Goal: Task Accomplishment & Management: Complete application form

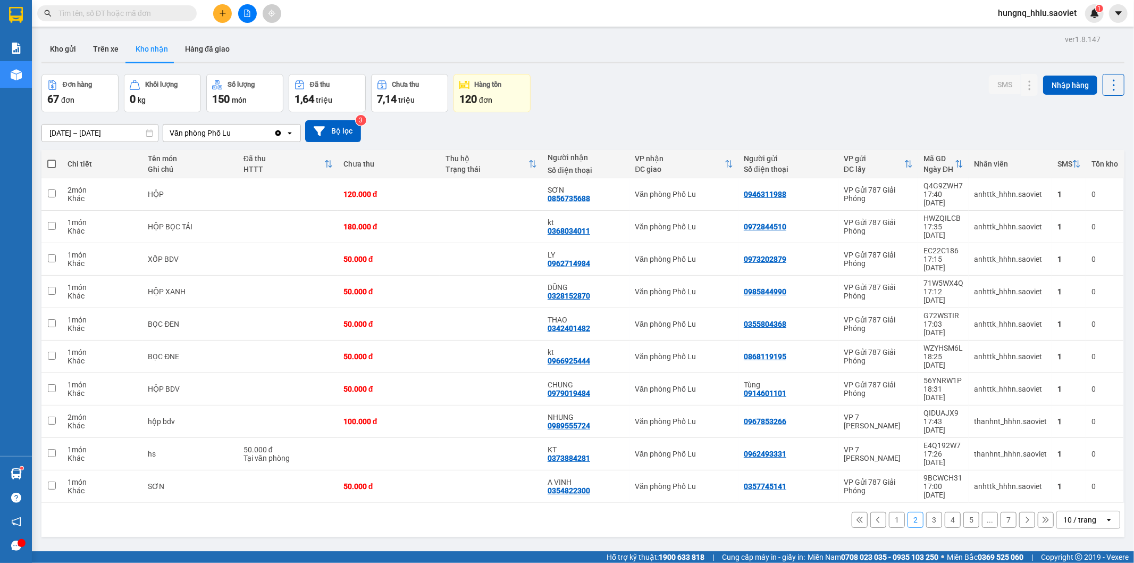
scroll to position [49, 0]
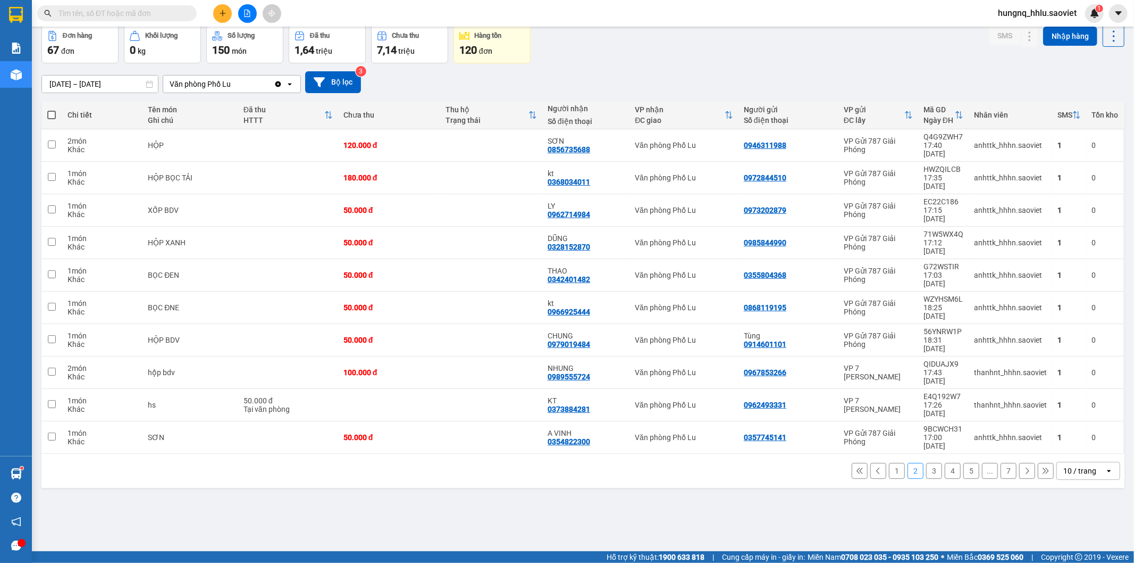
click at [81, 14] on input "text" at bounding box center [120, 13] width 125 height 12
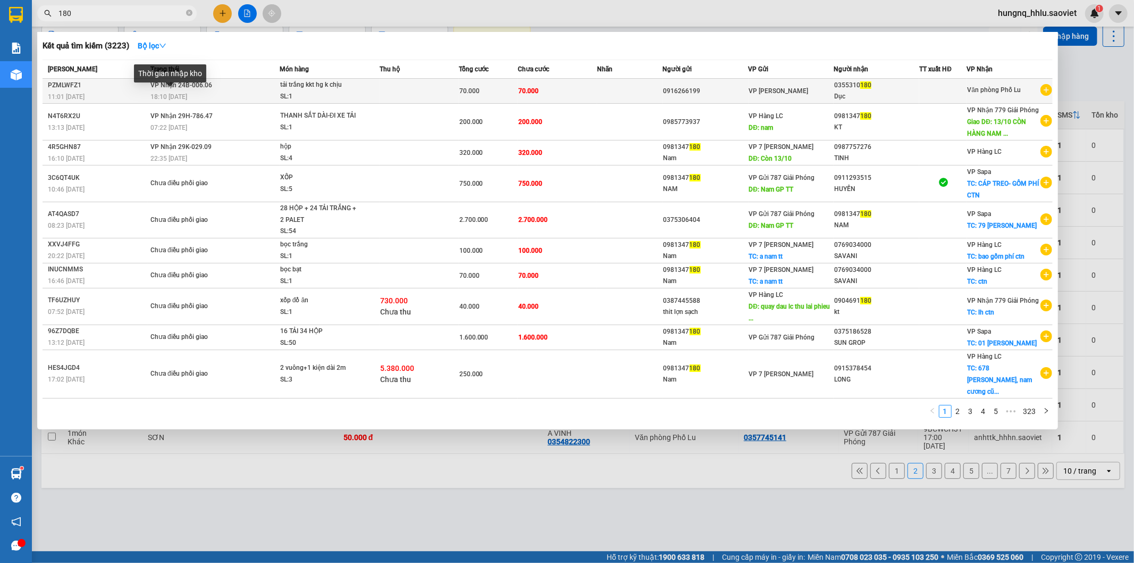
type input "180"
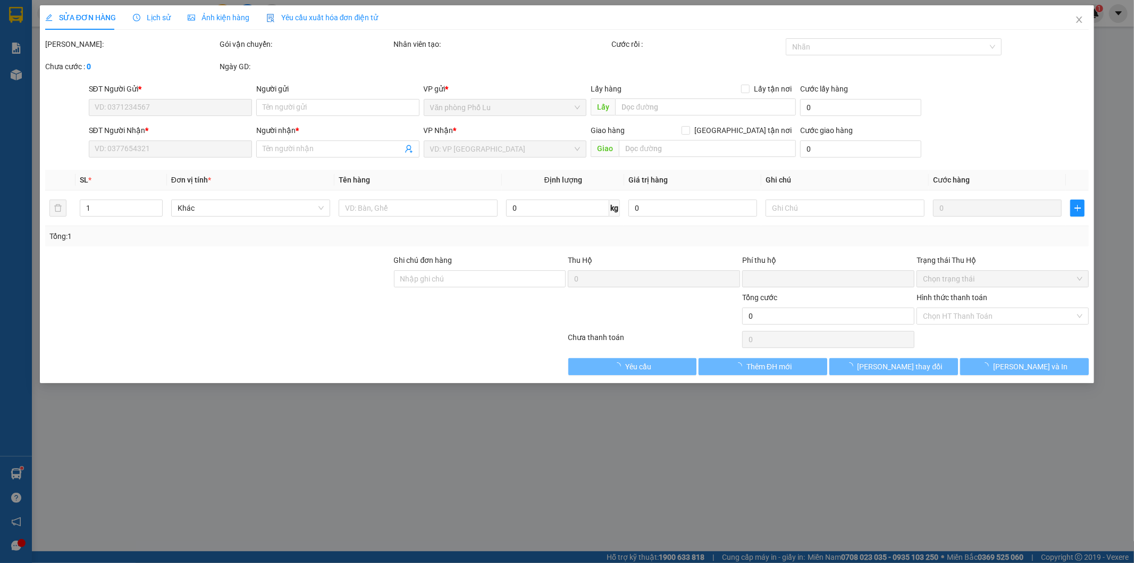
type input "0916266199"
type input "0355310180"
type input "Dục"
type input "0"
type input "70.000"
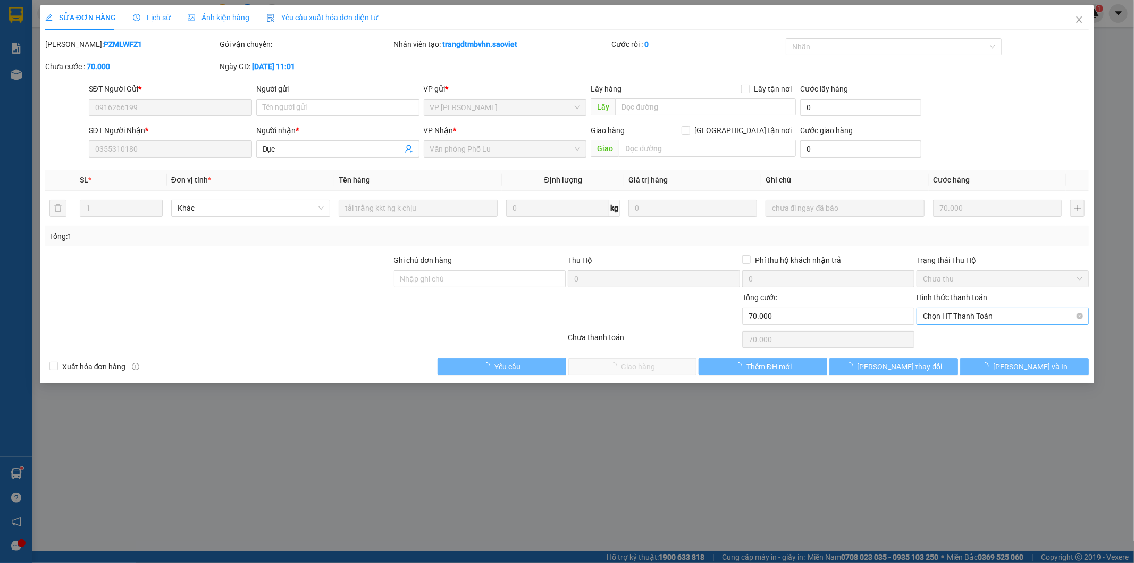
click at [933, 317] on span "Chọn HT Thanh Toán" at bounding box center [1003, 316] width 160 height 16
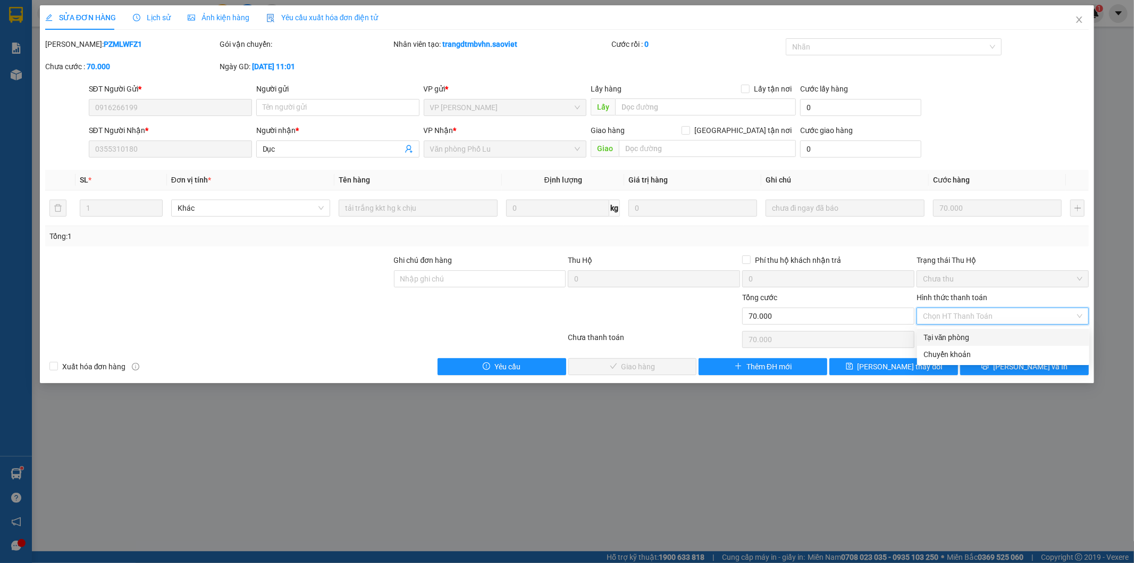
click at [933, 335] on div "Tại văn phòng" at bounding box center [1004, 337] width 160 height 12
type input "0"
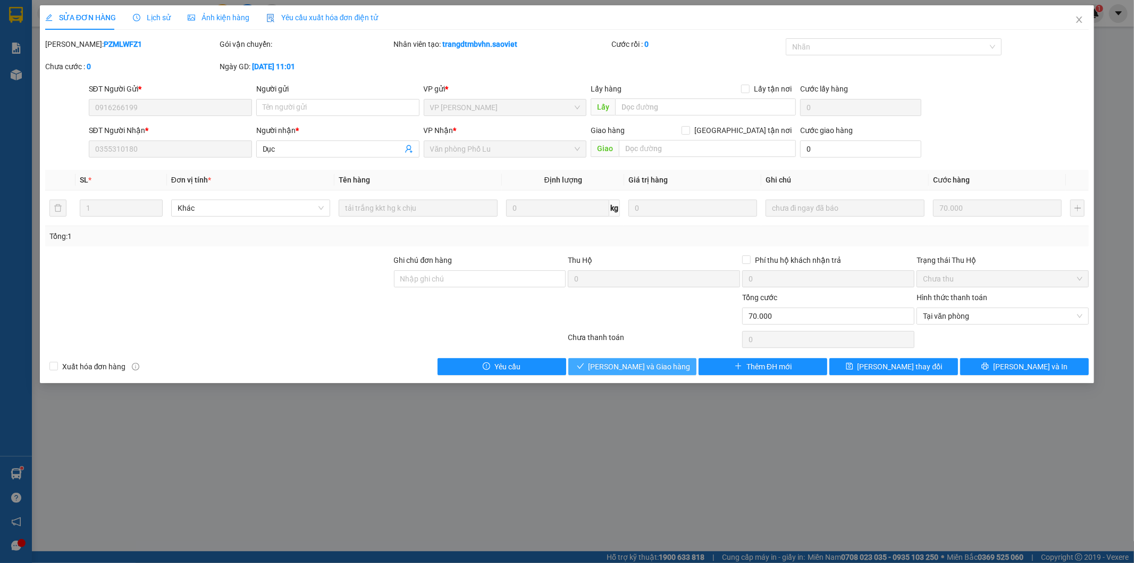
click at [675, 368] on button "Lưu và Giao hàng" at bounding box center [632, 366] width 129 height 17
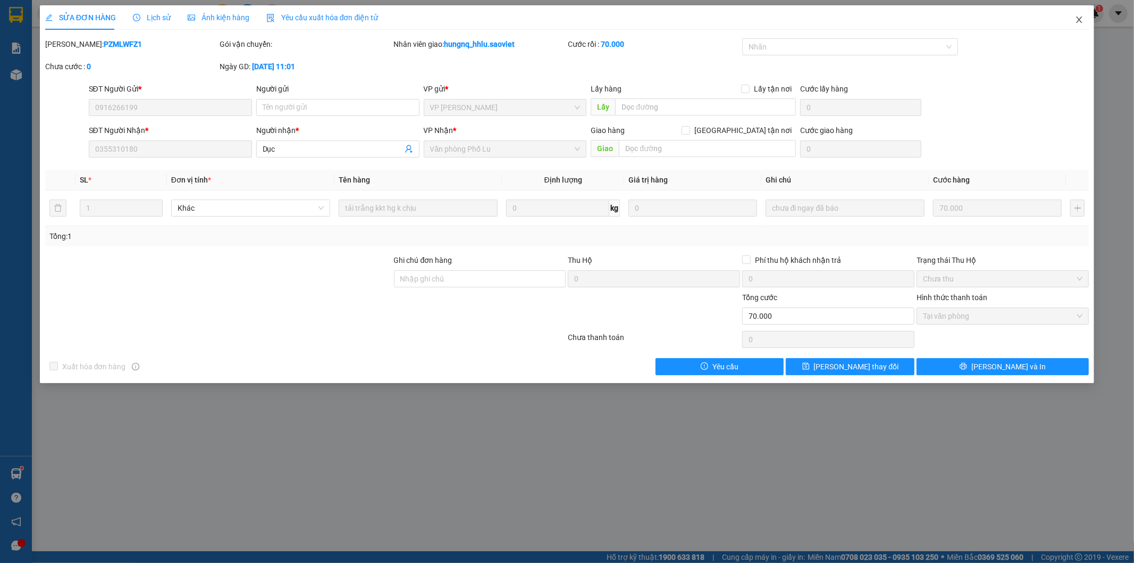
click at [1083, 24] on span "Close" at bounding box center [1080, 20] width 30 height 30
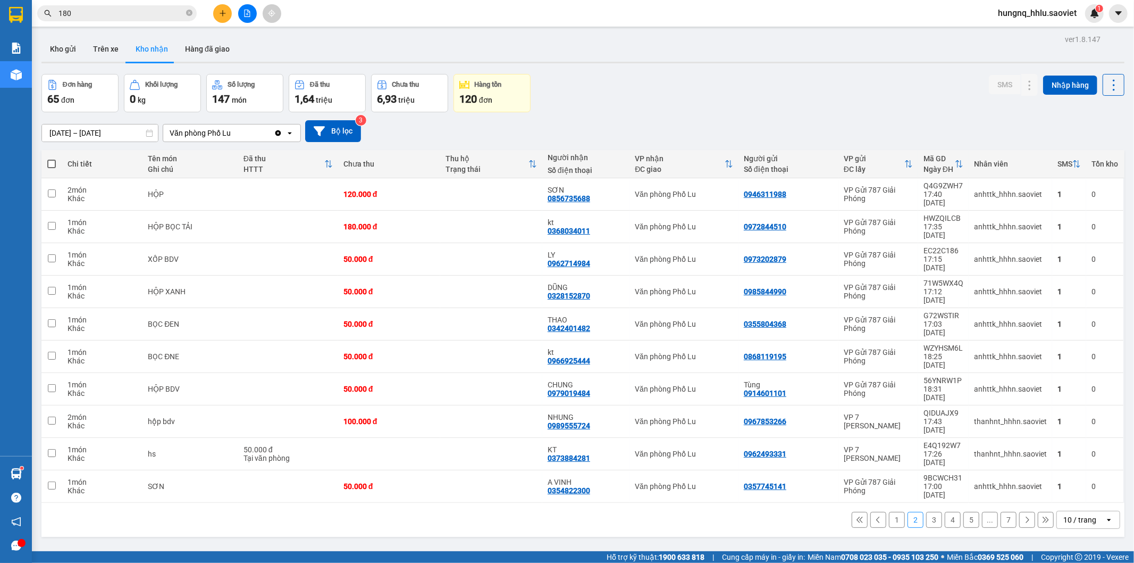
click at [1017, 15] on span "hungnq_hhlu.saoviet" at bounding box center [1038, 12] width 96 height 13
click at [1010, 36] on span "Đăng xuất" at bounding box center [1043, 33] width 74 height 12
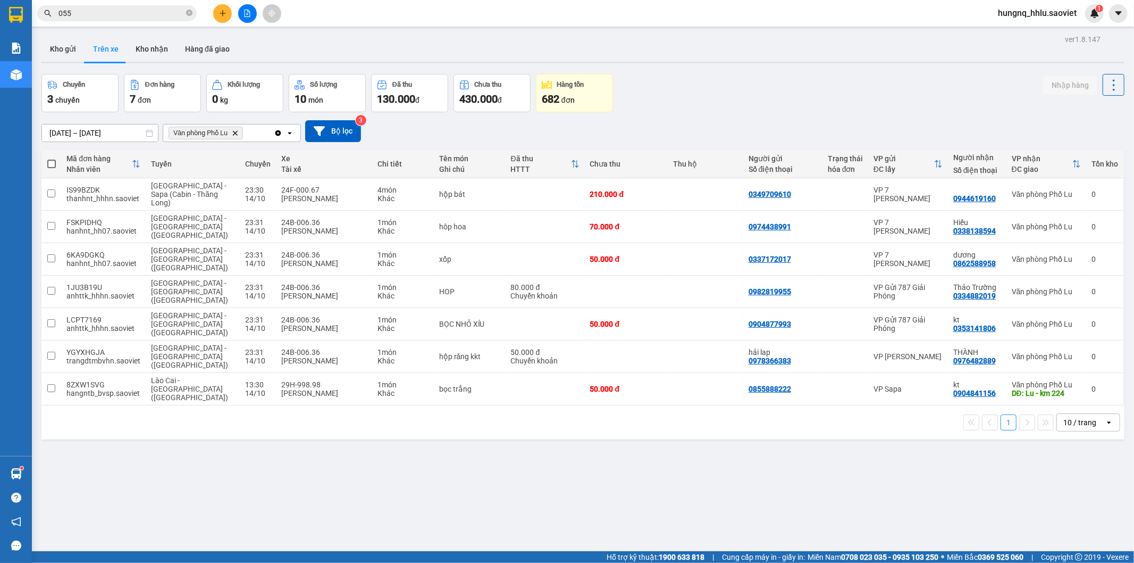
click at [1065, 13] on span "hungnq_hhlu.saoviet" at bounding box center [1038, 12] width 96 height 13
click at [1035, 36] on span "Đăng xuất" at bounding box center [1043, 33] width 74 height 12
